Goal: Transaction & Acquisition: Purchase product/service

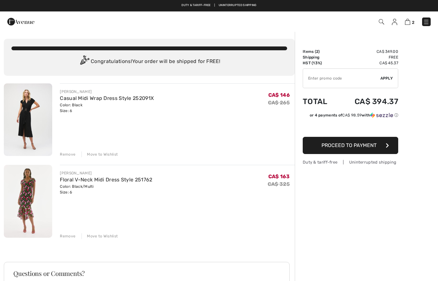
click at [334, 81] on input "TEXT" at bounding box center [341, 78] width 77 height 19
type input "EXTRA15"
click at [389, 79] on span "Apply" at bounding box center [387, 78] width 13 height 6
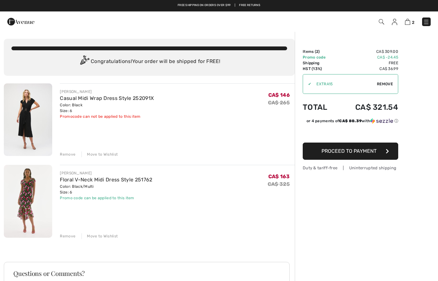
click at [104, 155] on div "Move to Wishlist" at bounding box center [100, 155] width 36 height 6
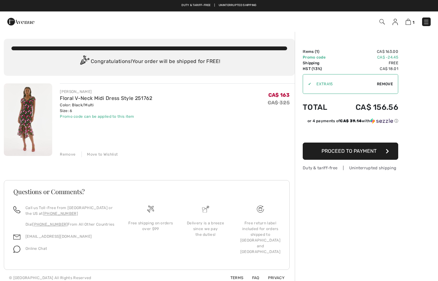
click at [118, 99] on link "Floral V-Neck Midi Dress Style 251762" at bounding box center [106, 98] width 92 height 6
click at [34, 132] on img at bounding box center [28, 119] width 48 height 73
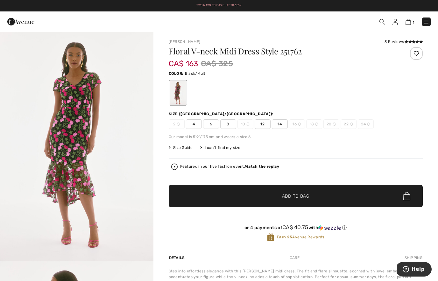
click at [16, 18] on img at bounding box center [20, 21] width 27 height 13
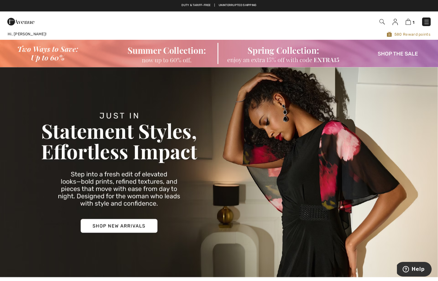
click at [405, 53] on img at bounding box center [219, 53] width 438 height 27
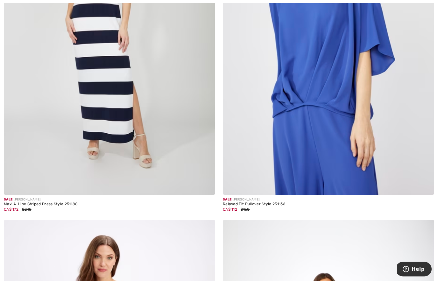
scroll to position [3394, 0]
click at [148, 133] on img at bounding box center [110, 36] width 212 height 317
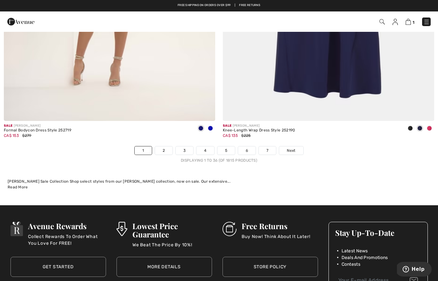
scroll to position [6283, 0]
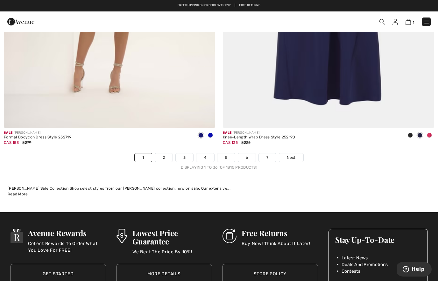
click at [298, 154] on link "Next" at bounding box center [291, 158] width 24 height 8
click at [294, 155] on span "Next" at bounding box center [291, 158] width 9 height 6
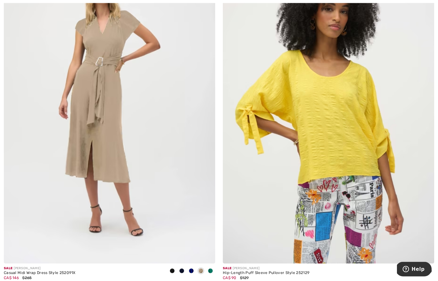
scroll to position [862, 0]
click at [139, 154] on img at bounding box center [110, 104] width 212 height 317
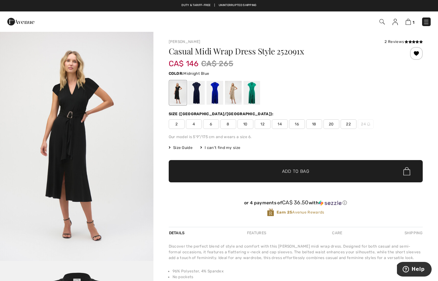
click at [199, 94] on div at bounding box center [196, 93] width 17 height 24
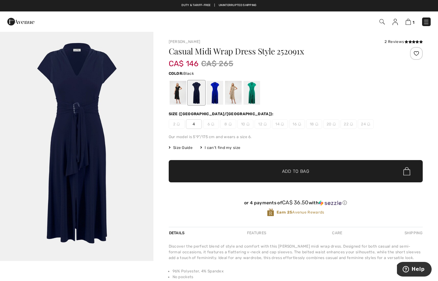
click at [178, 100] on div at bounding box center [177, 93] width 17 height 24
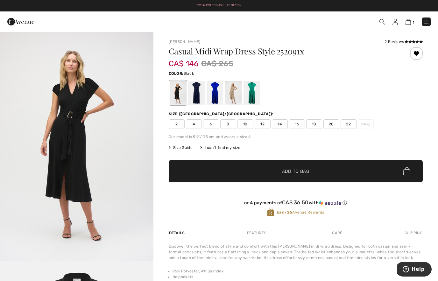
click at [213, 125] on span "6" at bounding box center [211, 124] width 16 height 10
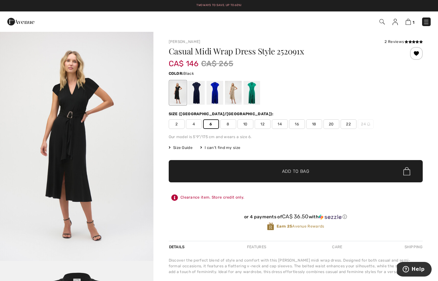
click at [247, 167] on span "✔ Added to Bag Add to Bag" at bounding box center [296, 171] width 254 height 22
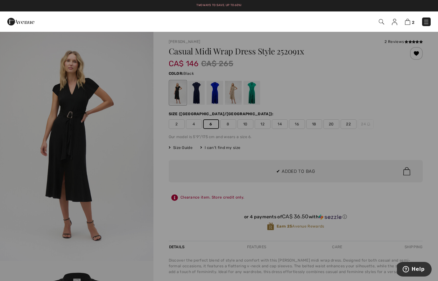
click at [374, 166] on div at bounding box center [219, 140] width 438 height 281
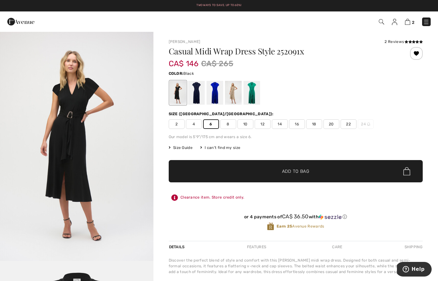
click at [405, 23] on img at bounding box center [407, 22] width 5 height 6
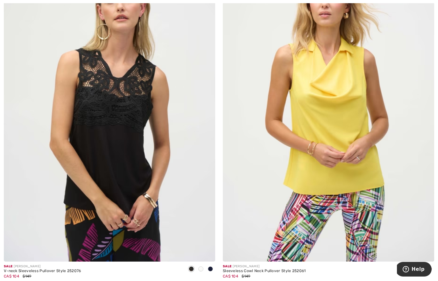
scroll to position [2989, 0]
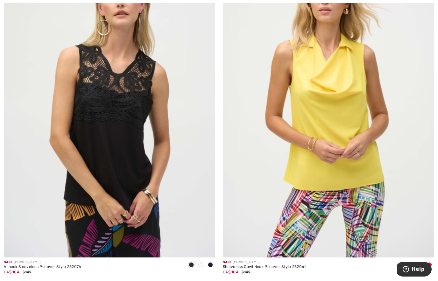
click at [184, 215] on img at bounding box center [110, 98] width 212 height 317
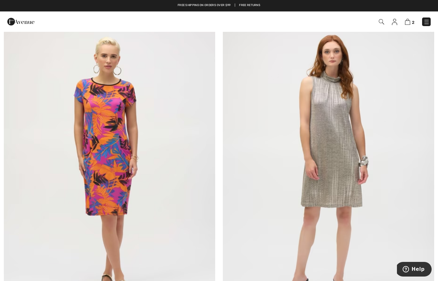
scroll to position [3605, 0]
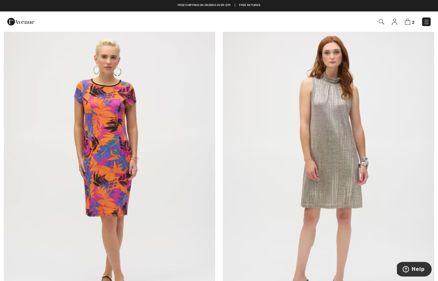
click at [331, 180] on img at bounding box center [329, 167] width 212 height 317
click at [331, 149] on img at bounding box center [329, 167] width 212 height 317
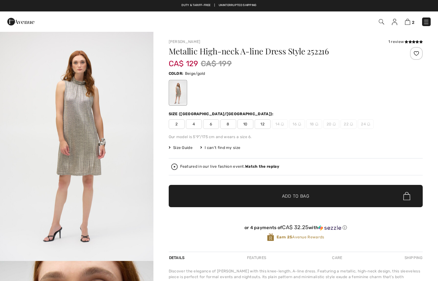
checkbox input "true"
click at [194, 126] on span "4" at bounding box center [194, 124] width 16 height 10
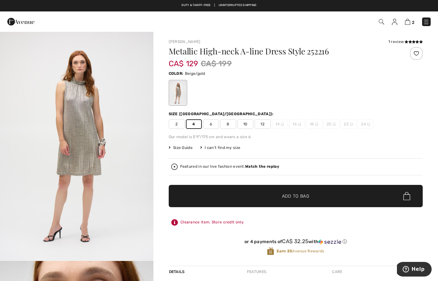
click at [315, 196] on span "✔ Added to Bag Add to Bag" at bounding box center [296, 196] width 254 height 22
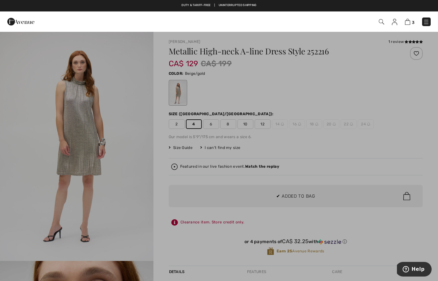
click at [343, 167] on div at bounding box center [219, 140] width 438 height 281
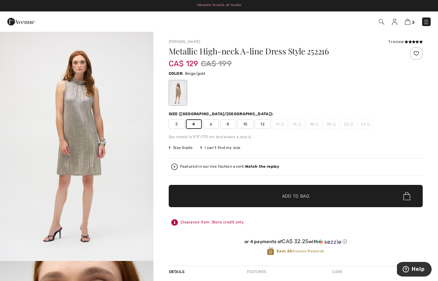
click at [405, 20] on img at bounding box center [407, 22] width 5 height 6
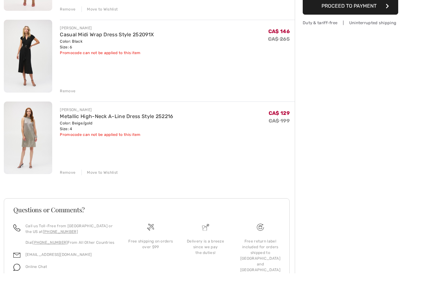
scroll to position [138, 0]
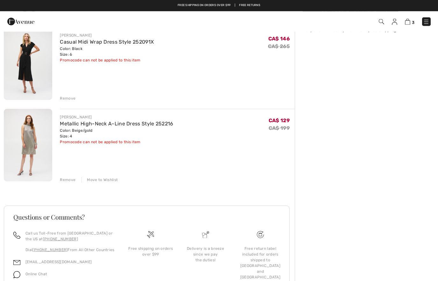
click at [65, 176] on div "Remove Move to Wishlist" at bounding box center [177, 179] width 235 height 7
click at [104, 182] on div "Move to Wishlist" at bounding box center [100, 180] width 36 height 6
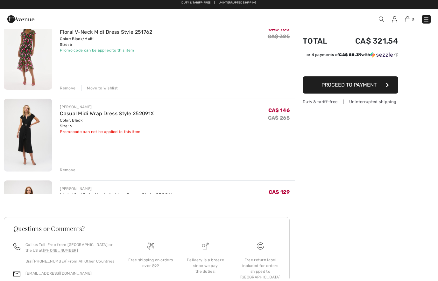
scroll to position [56, 0]
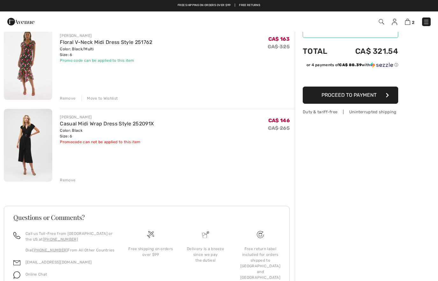
click at [67, 178] on div "Remove" at bounding box center [68, 180] width 16 height 6
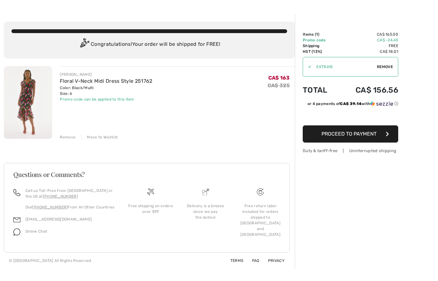
scroll to position [0, 0]
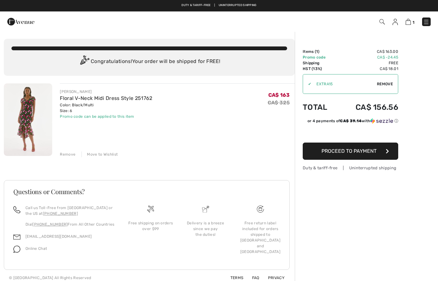
click at [397, 20] on img at bounding box center [395, 22] width 5 height 6
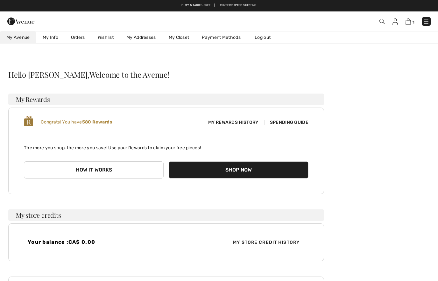
click at [111, 39] on link "Wishlist" at bounding box center [105, 38] width 29 height 12
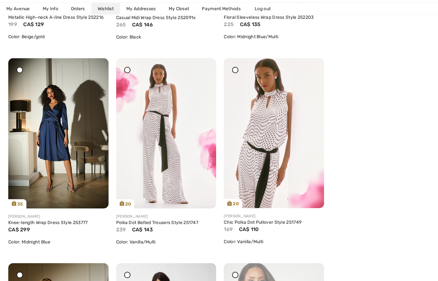
scroll to position [275, 0]
click at [168, 177] on img at bounding box center [166, 133] width 100 height 150
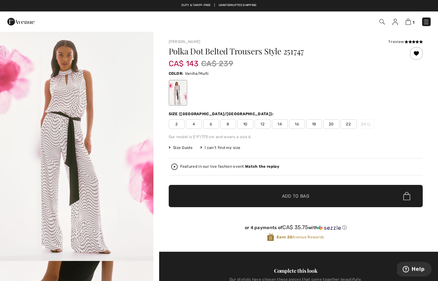
click at [195, 125] on span "4" at bounding box center [194, 124] width 16 height 10
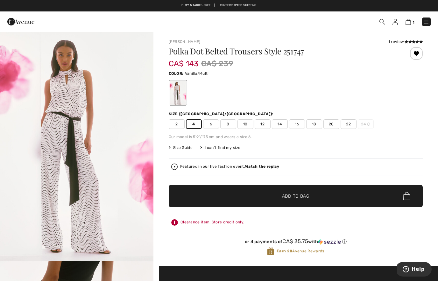
click at [306, 192] on span "✔ Added to Bag Add to Bag" at bounding box center [296, 196] width 254 height 22
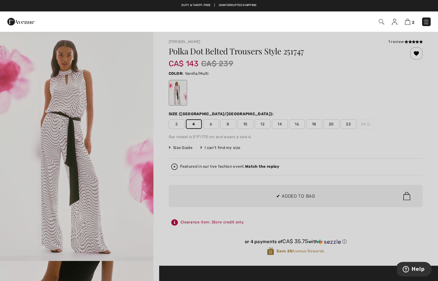
click at [418, 170] on div at bounding box center [219, 140] width 438 height 281
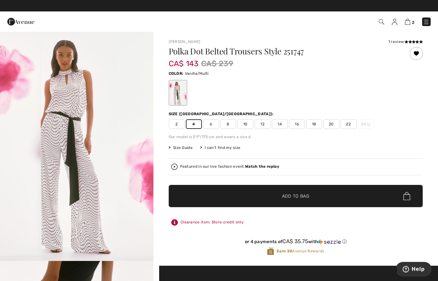
click at [410, 19] on img at bounding box center [407, 22] width 5 height 6
click at [411, 18] on link "2" at bounding box center [410, 22] width 10 height 8
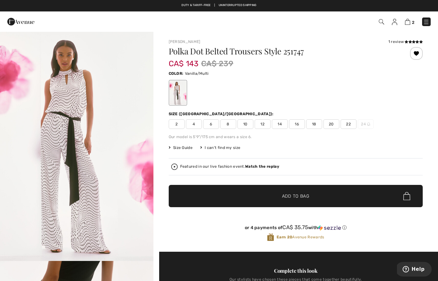
click at [408, 22] on img at bounding box center [407, 22] width 5 height 6
click at [414, 20] on span "2" at bounding box center [413, 22] width 3 height 5
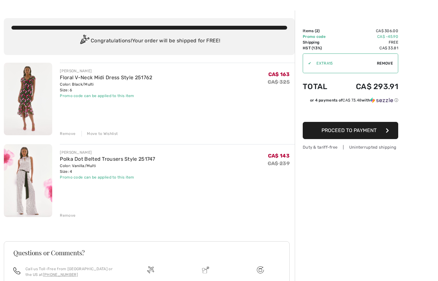
scroll to position [21, 0]
click at [30, 197] on img at bounding box center [28, 180] width 48 height 73
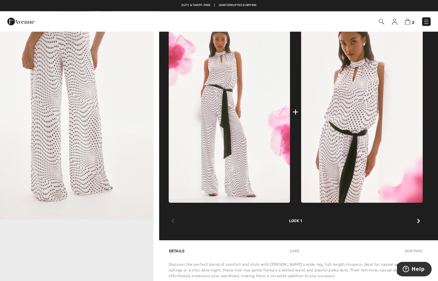
scroll to position [280, 0]
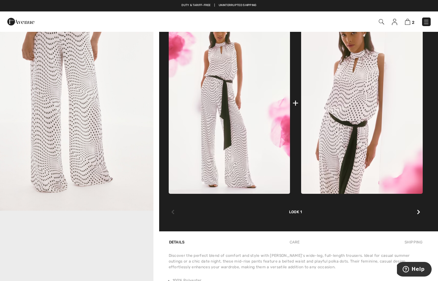
click at [363, 134] on img at bounding box center [362, 103] width 122 height 182
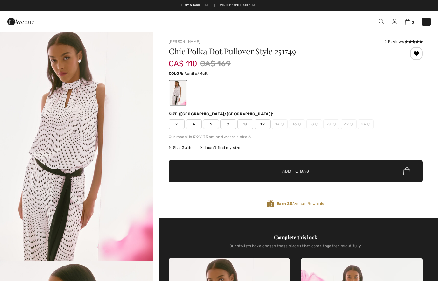
checkbox input "true"
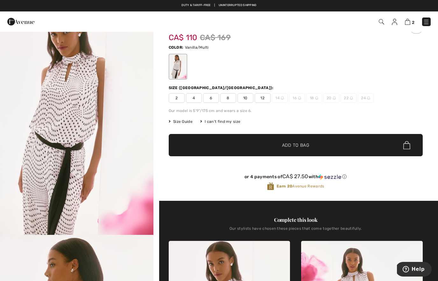
scroll to position [28, 0]
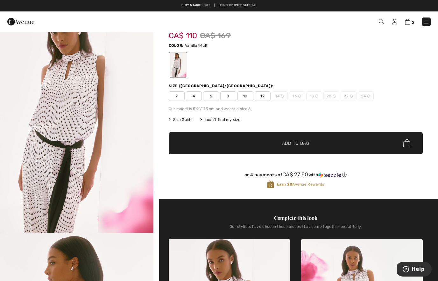
click at [181, 121] on span "Size Guide" at bounding box center [181, 120] width 24 height 6
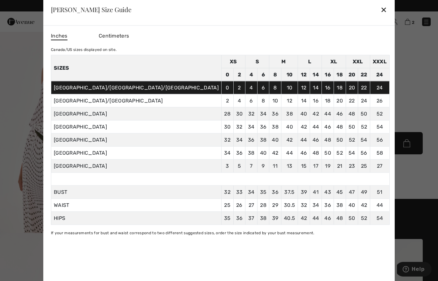
click at [381, 11] on div "✕" at bounding box center [384, 9] width 7 height 13
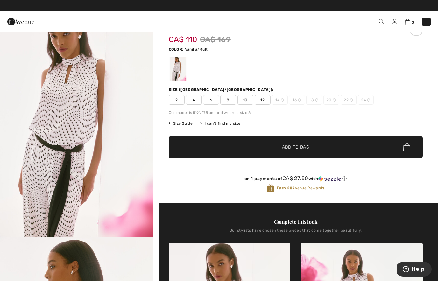
scroll to position [23, 0]
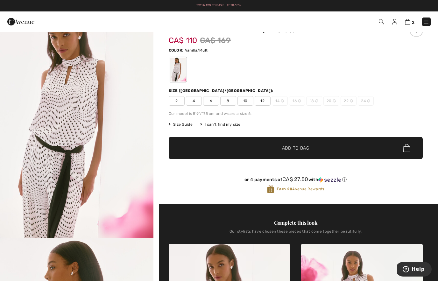
click at [192, 104] on span "4" at bounding box center [194, 101] width 16 height 10
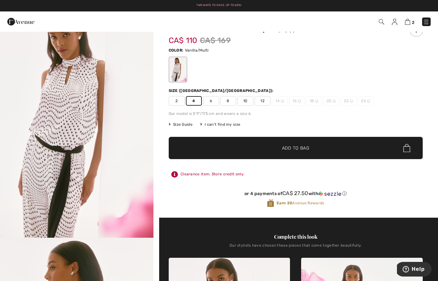
click at [274, 147] on span "✔ Added to Bag" at bounding box center [286, 148] width 39 height 7
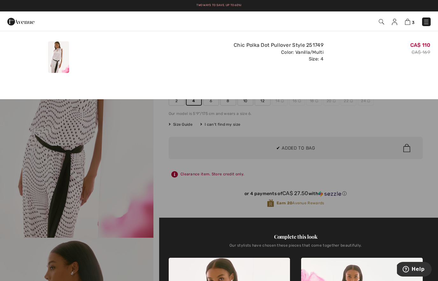
scroll to position [0, 0]
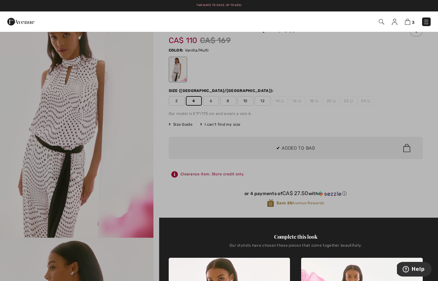
click at [410, 206] on div at bounding box center [219, 140] width 438 height 281
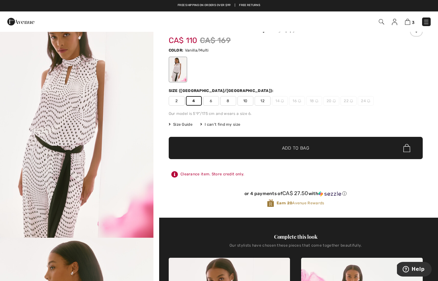
click at [407, 24] on img at bounding box center [407, 22] width 5 height 6
click at [408, 20] on img at bounding box center [407, 22] width 5 height 6
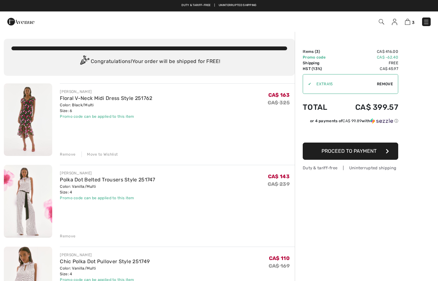
click at [103, 150] on div "JOSEPH RIBKOFF Floral V-Neck Midi Dress Style 251762 Color: Black/Multi Size: 6…" at bounding box center [177, 120] width 235 height 74
click at [104, 152] on div "Move to Wishlist" at bounding box center [100, 155] width 36 height 6
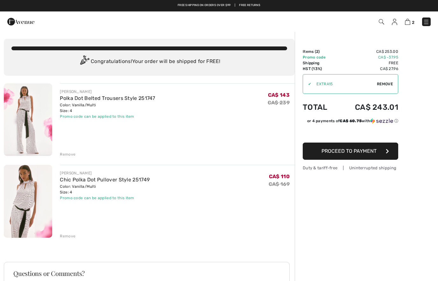
click at [31, 200] on img at bounding box center [28, 201] width 48 height 73
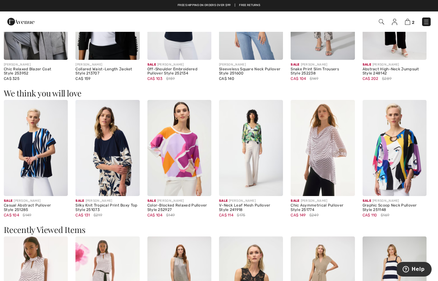
scroll to position [692, 0]
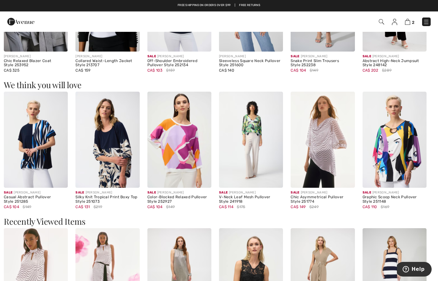
click at [332, 151] on img at bounding box center [323, 140] width 64 height 96
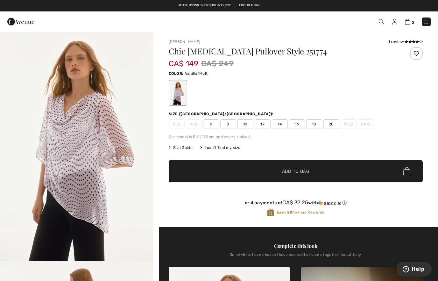
click at [410, 21] on img at bounding box center [407, 22] width 5 height 6
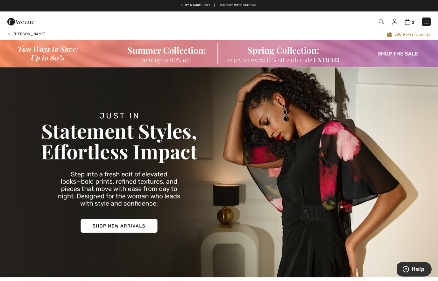
click at [406, 59] on img at bounding box center [219, 53] width 438 height 27
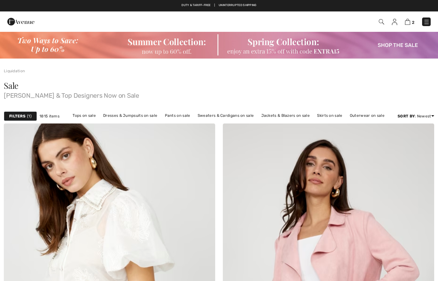
checkbox input "true"
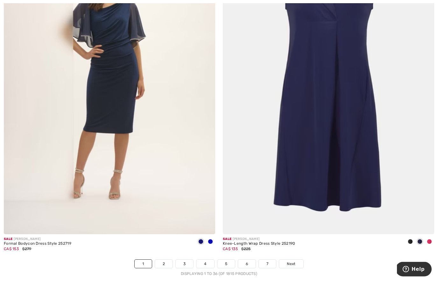
scroll to position [6178, 0]
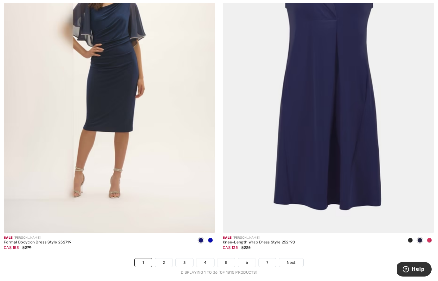
click at [340, 134] on img at bounding box center [329, 74] width 212 height 317
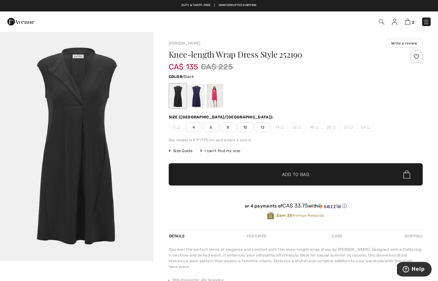
click at [213, 126] on span "6" at bounding box center [211, 128] width 16 height 10
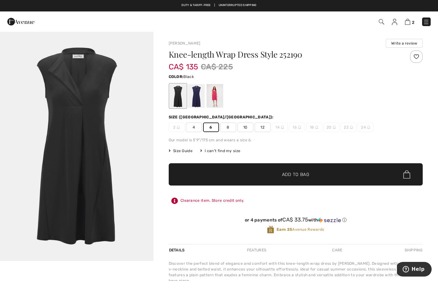
click at [195, 100] on div at bounding box center [196, 96] width 17 height 24
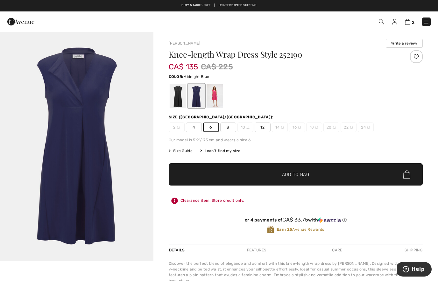
click at [177, 106] on div at bounding box center [177, 96] width 17 height 24
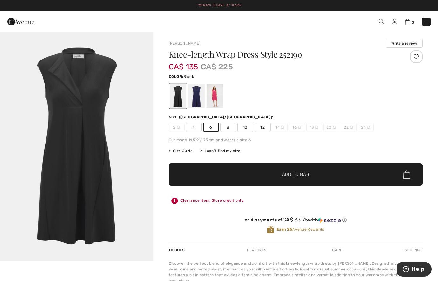
click at [206, 178] on span "✔ Added to Bag Add to Bag" at bounding box center [296, 174] width 254 height 22
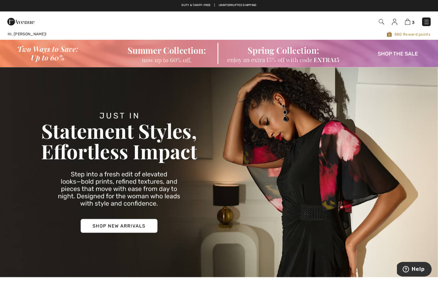
click at [410, 54] on img at bounding box center [219, 53] width 438 height 27
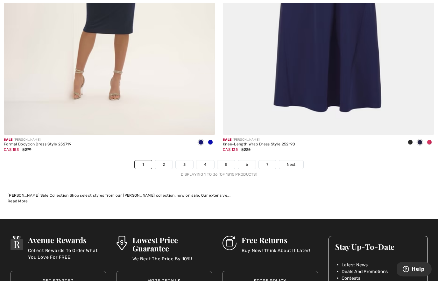
scroll to position [6286, 0]
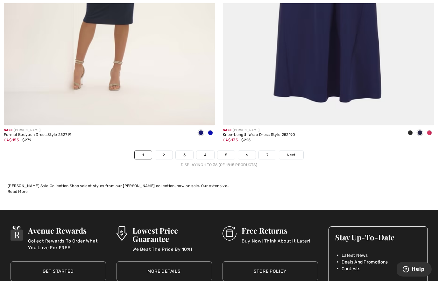
click at [291, 152] on span "Next" at bounding box center [291, 155] width 9 height 6
click at [289, 152] on span "Next" at bounding box center [291, 155] width 9 height 6
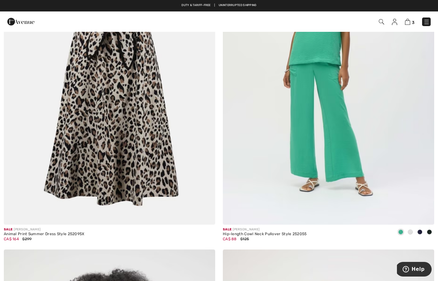
scroll to position [5157, 0]
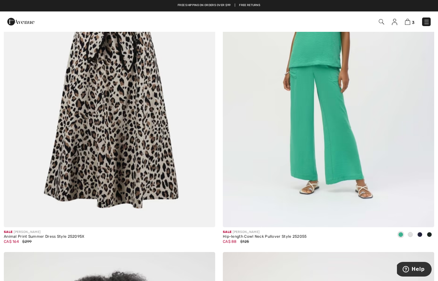
click at [144, 179] on img at bounding box center [110, 68] width 212 height 317
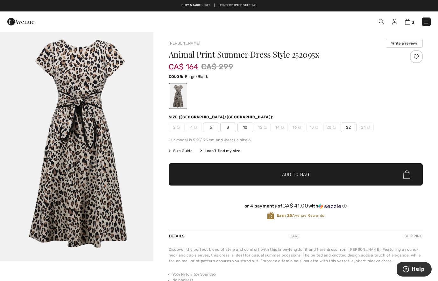
click at [210, 127] on span "6" at bounding box center [211, 128] width 16 height 10
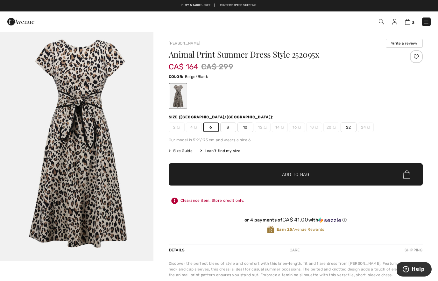
click at [259, 174] on span "✔ Added to Bag Add to Bag" at bounding box center [296, 174] width 254 height 22
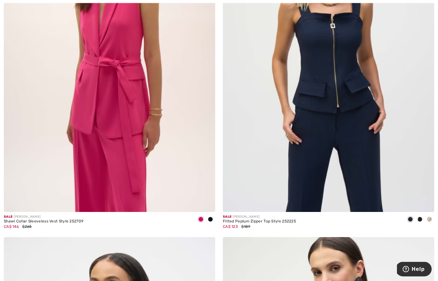
scroll to position [5857, 0]
click at [420, 217] on span at bounding box center [420, 219] width 5 height 5
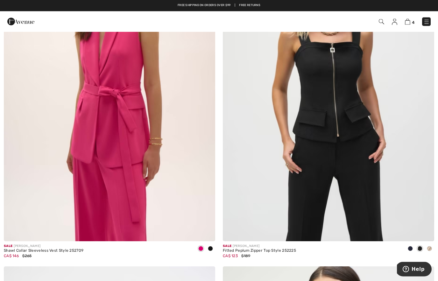
scroll to position [5820, 0]
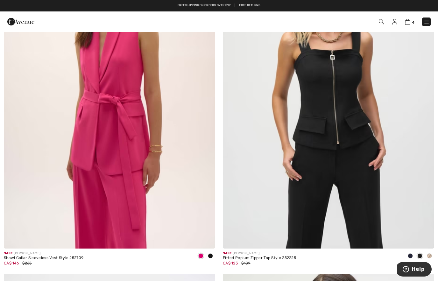
click at [335, 143] on img at bounding box center [329, 90] width 212 height 317
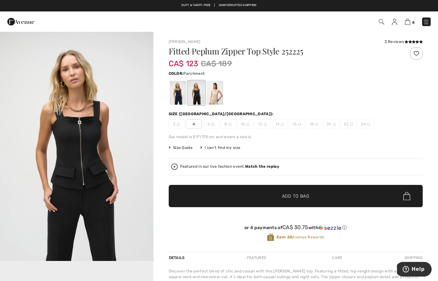
click at [219, 96] on div at bounding box center [214, 93] width 17 height 24
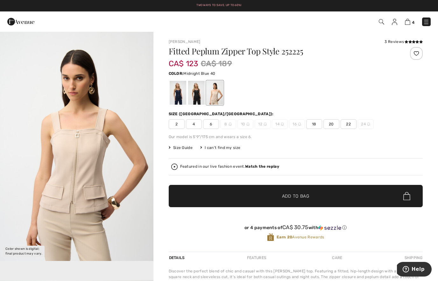
click at [180, 96] on div at bounding box center [177, 93] width 17 height 24
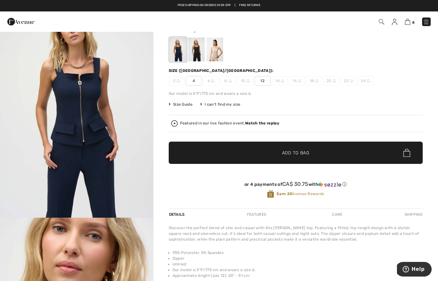
scroll to position [18, 0]
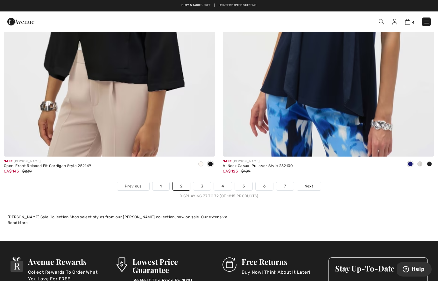
scroll to position [6254, 0]
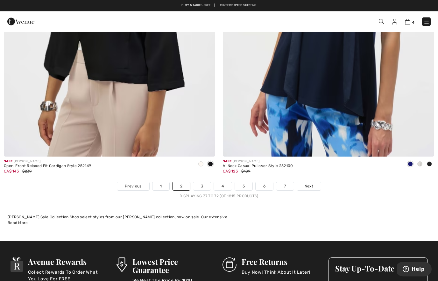
click at [309, 184] on span "Next" at bounding box center [309, 187] width 9 height 6
click at [311, 184] on span "Next" at bounding box center [309, 187] width 9 height 6
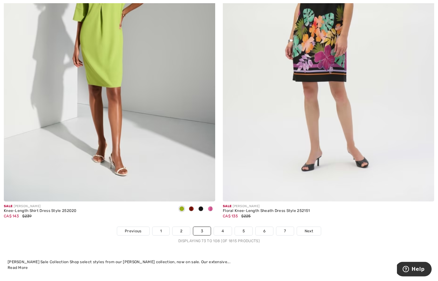
scroll to position [6210, 0]
click at [308, 228] on span "Next" at bounding box center [309, 231] width 9 height 6
click at [310, 228] on span "Next" at bounding box center [309, 231] width 9 height 6
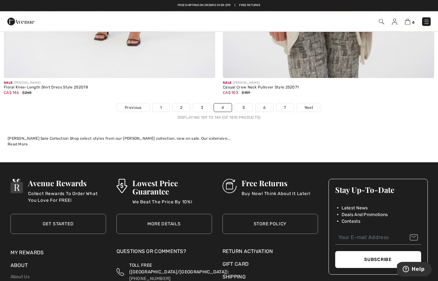
scroll to position [6333, 0]
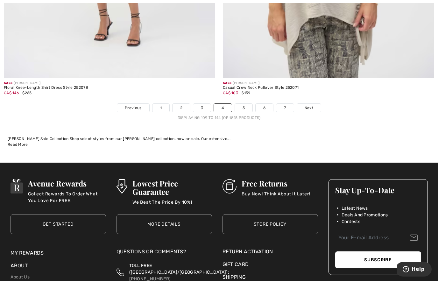
click at [315, 104] on link "Next" at bounding box center [309, 108] width 24 height 8
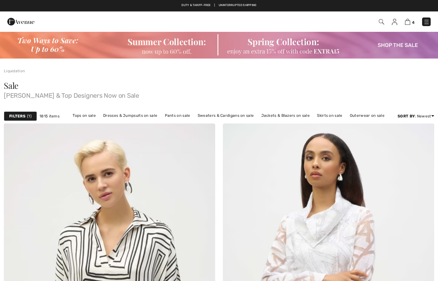
checkbox input "true"
